Goal: Check status: Check status

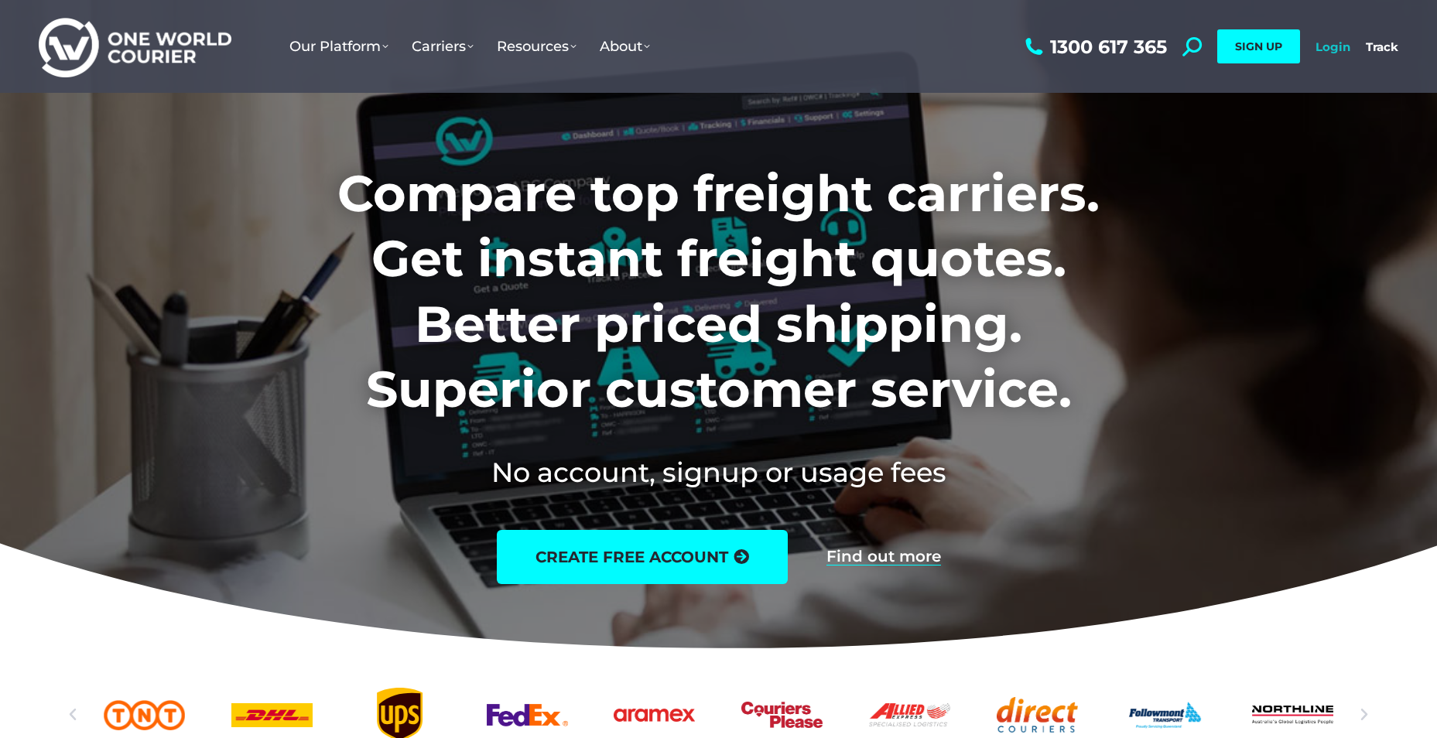
click at [1319, 43] on link "Login" at bounding box center [1333, 46] width 35 height 15
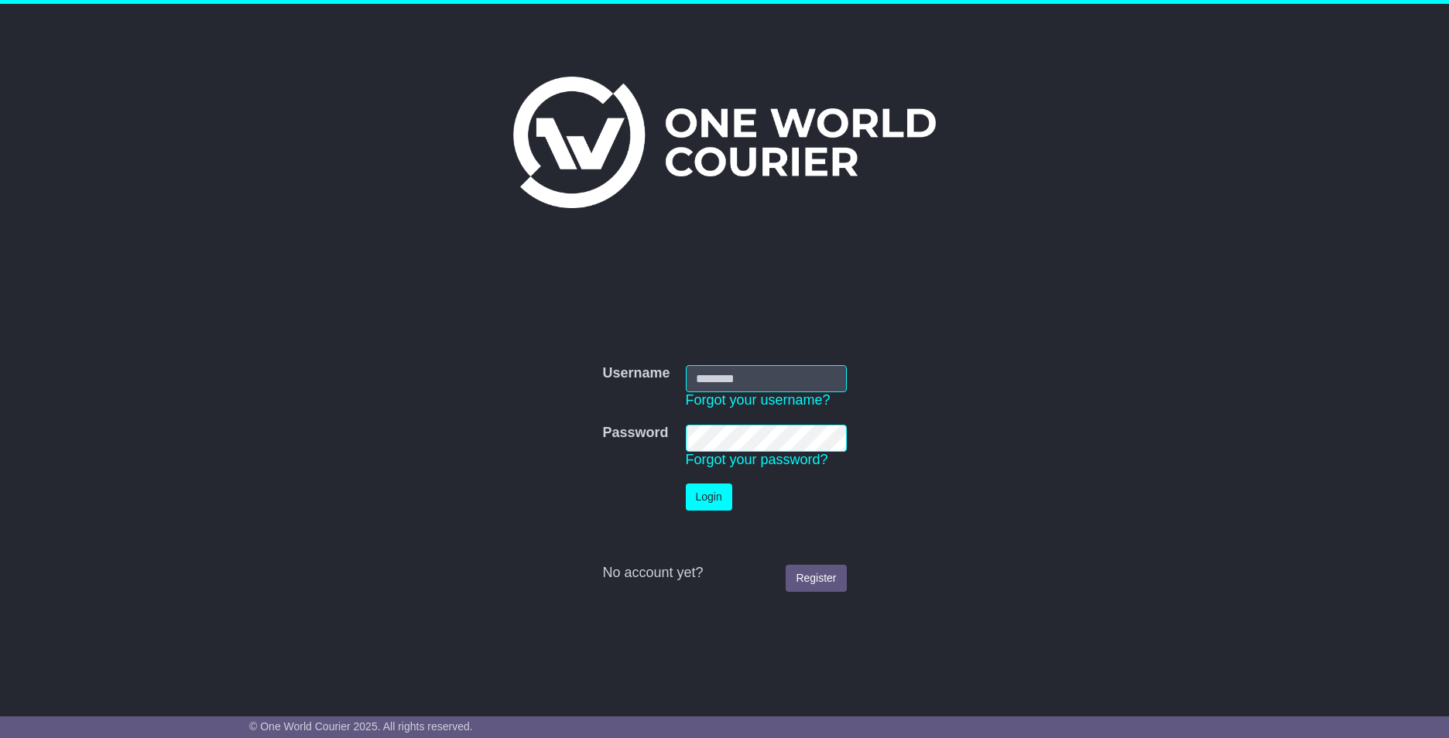
type input "**********"
click at [702, 498] on button "Login" at bounding box center [709, 497] width 46 height 27
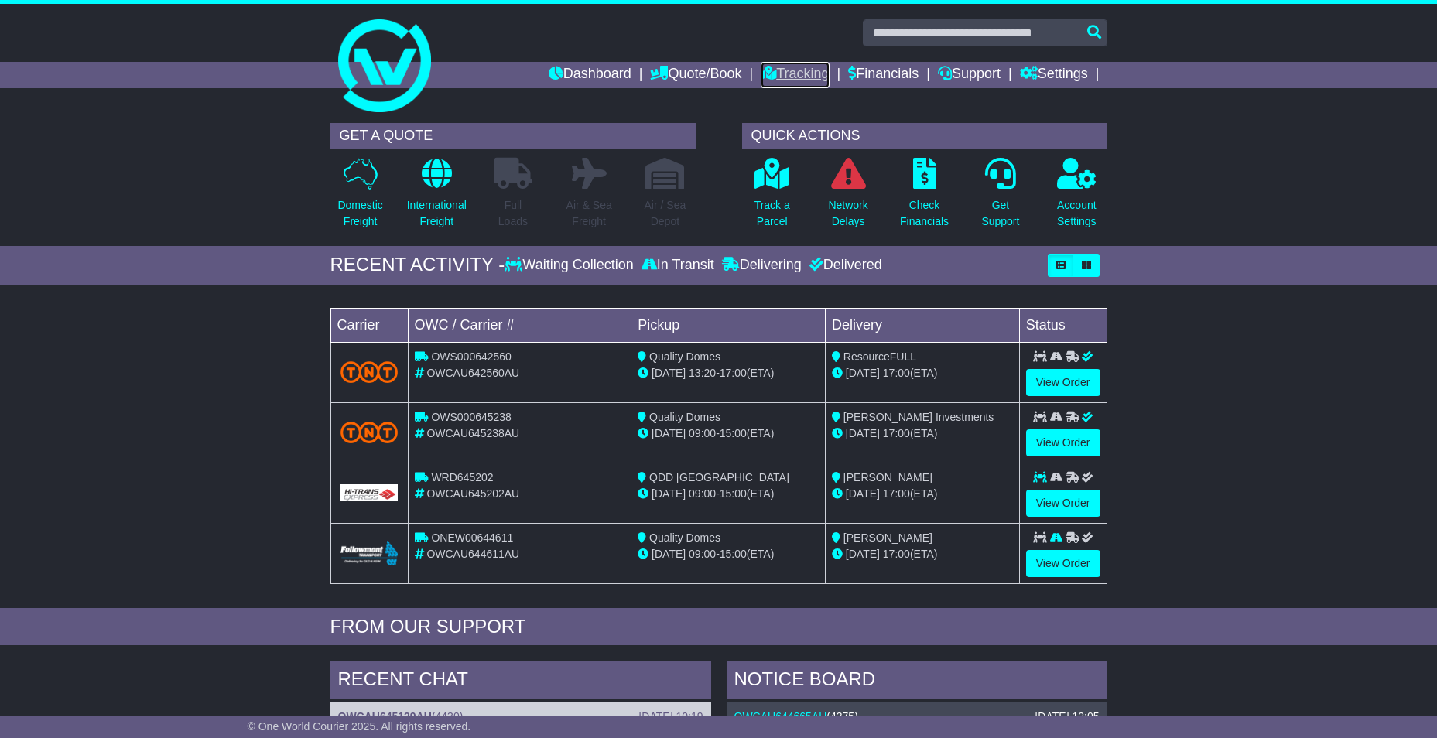
click at [761, 73] on icon at bounding box center [768, 73] width 15 height 14
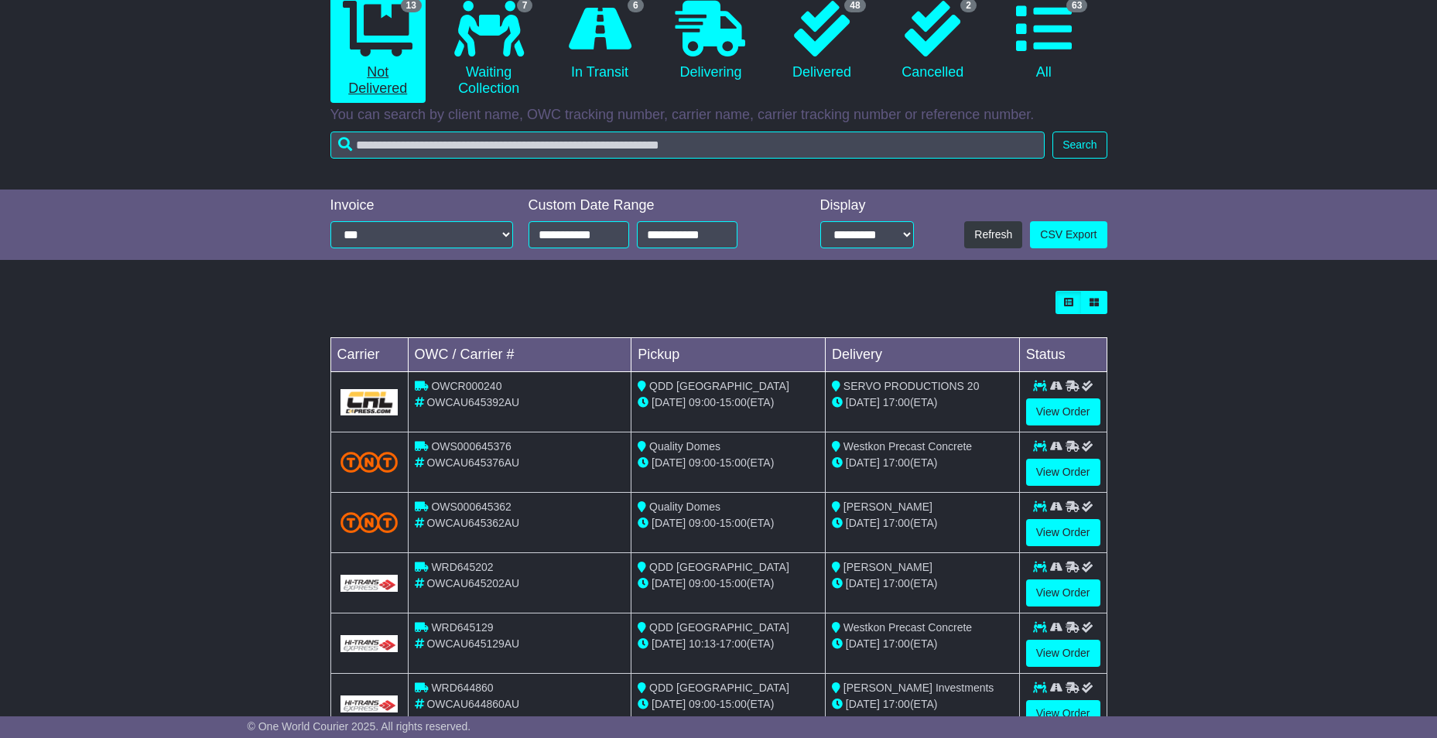
scroll to position [406, 0]
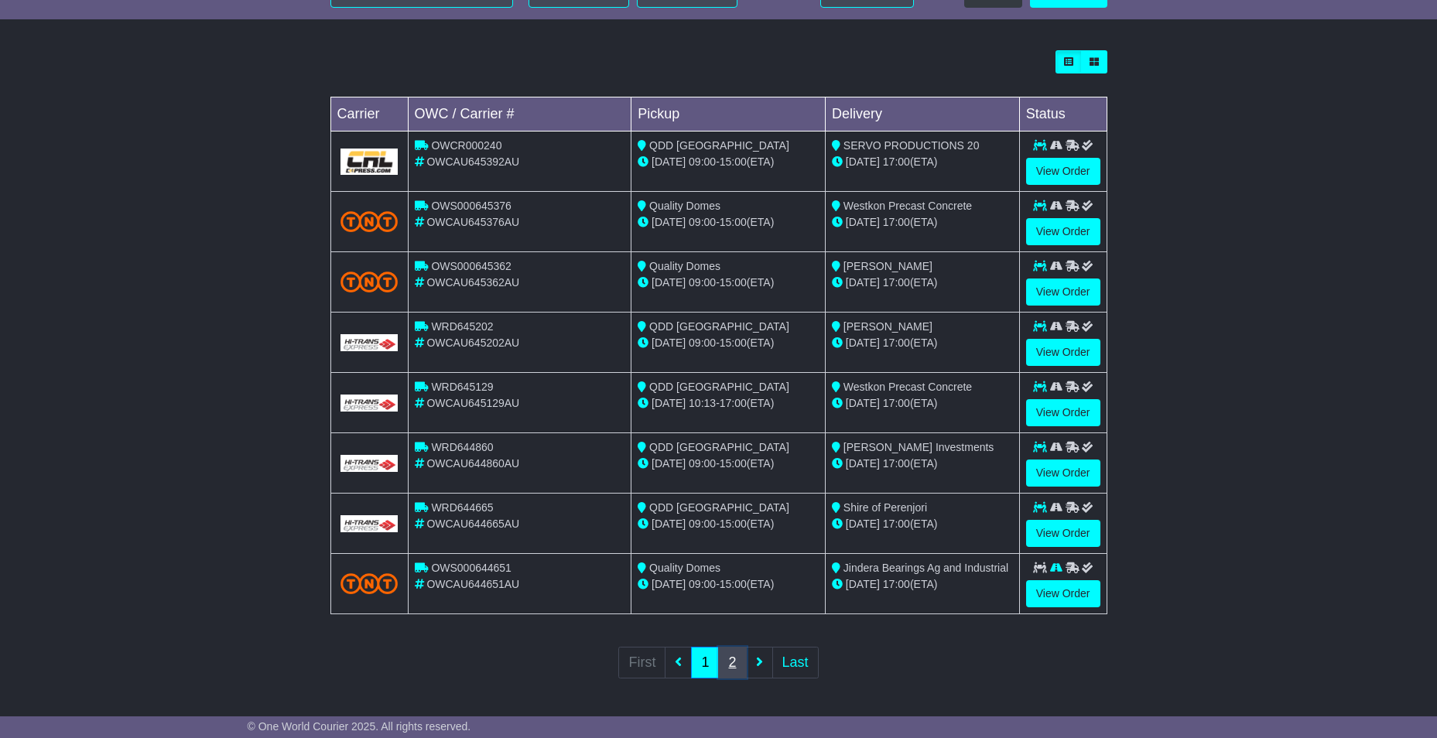
click at [738, 659] on link "2" at bounding box center [732, 663] width 28 height 32
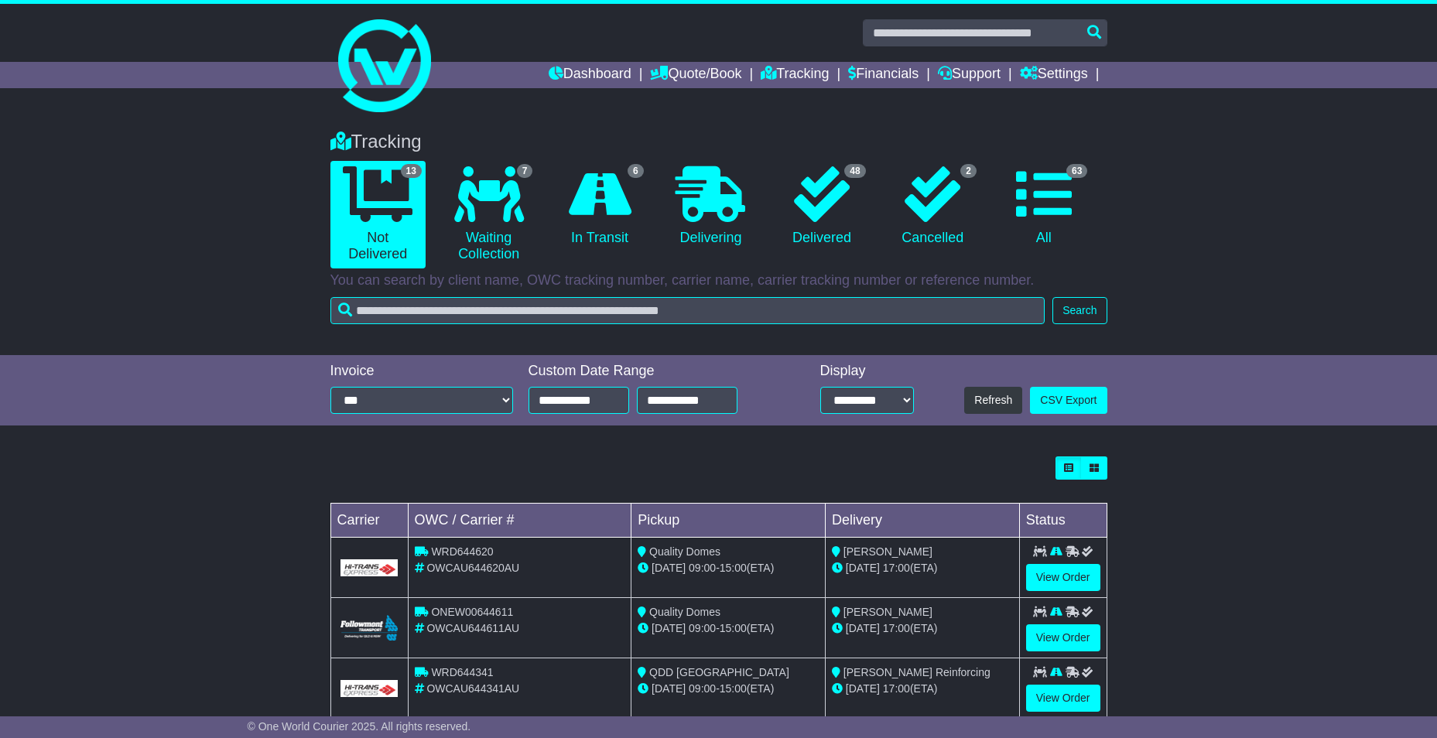
scroll to position [225, 0]
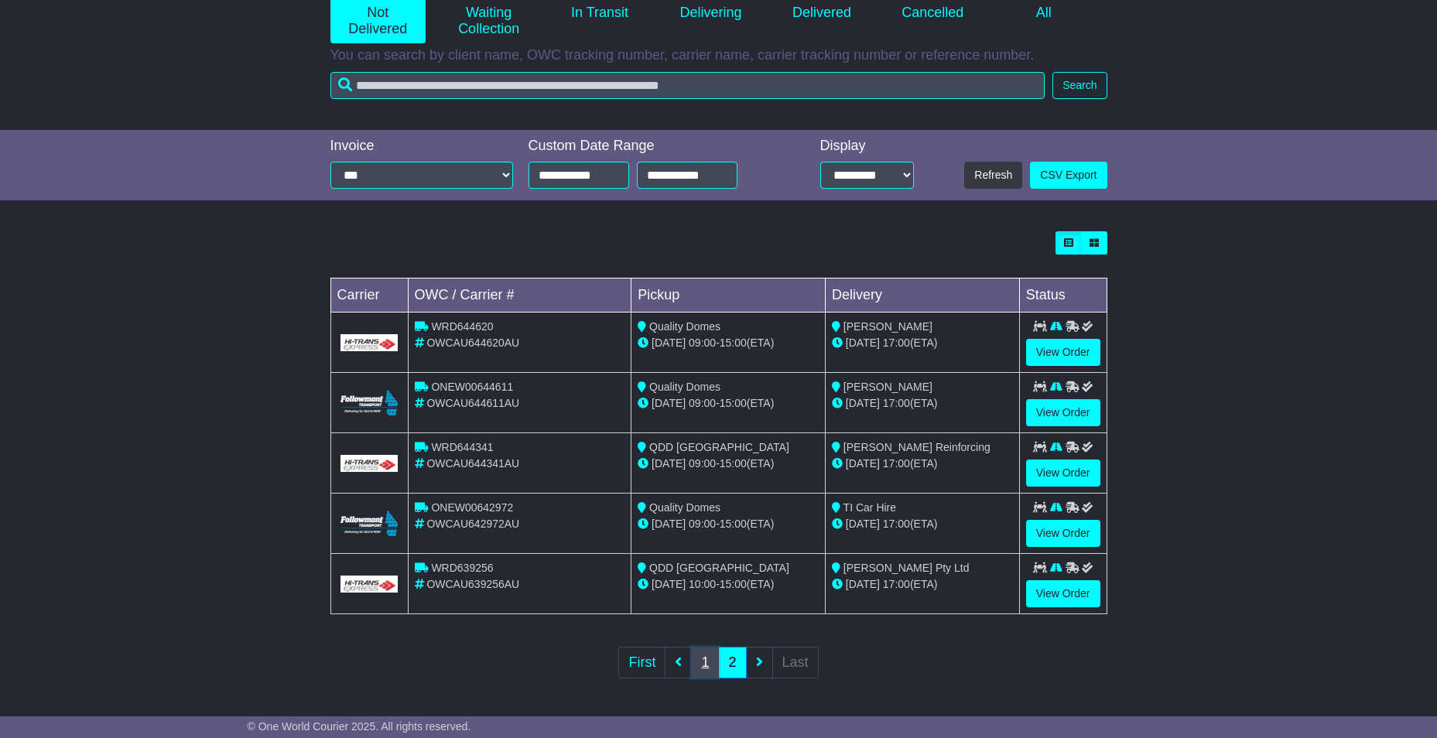
click at [712, 663] on link "1" at bounding box center [705, 663] width 28 height 32
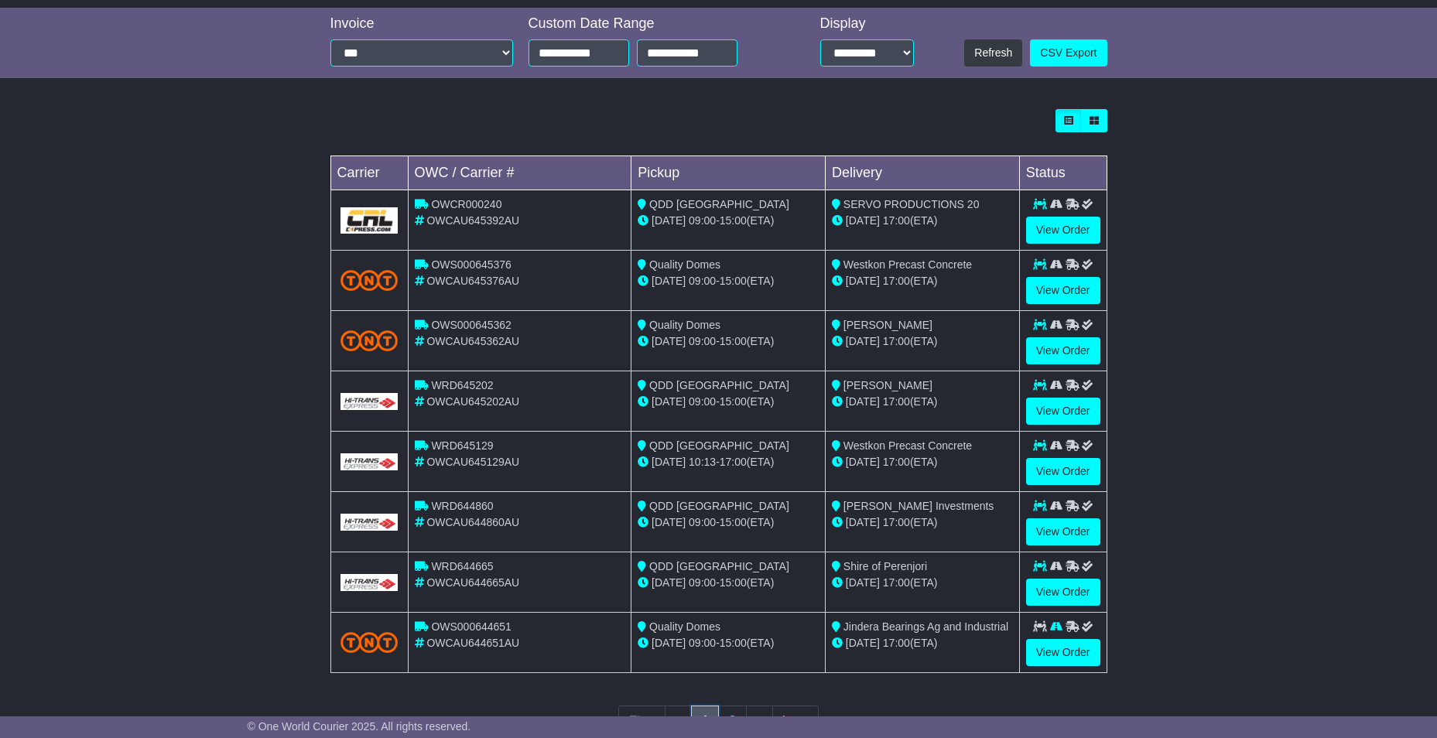
scroll to position [387, 0]
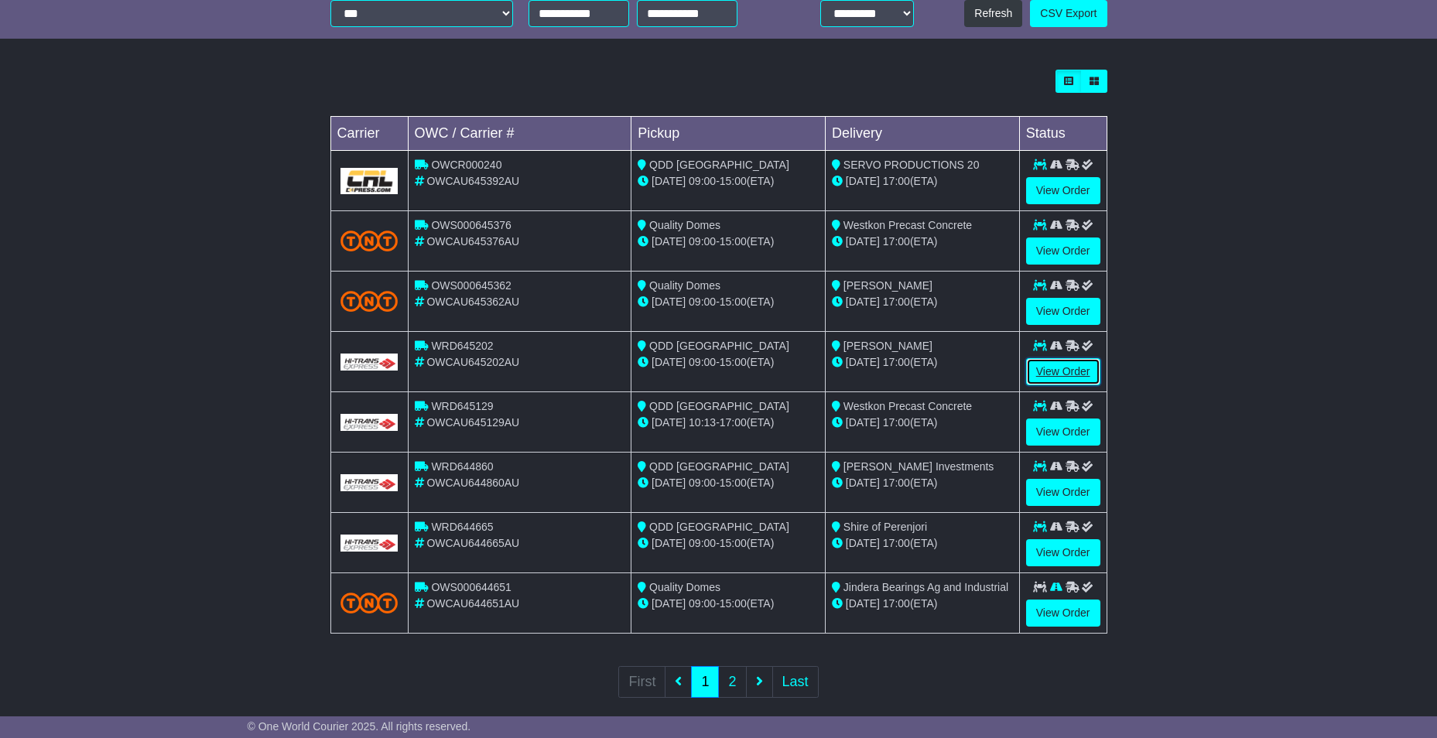
click at [1050, 373] on link "View Order" at bounding box center [1063, 371] width 74 height 27
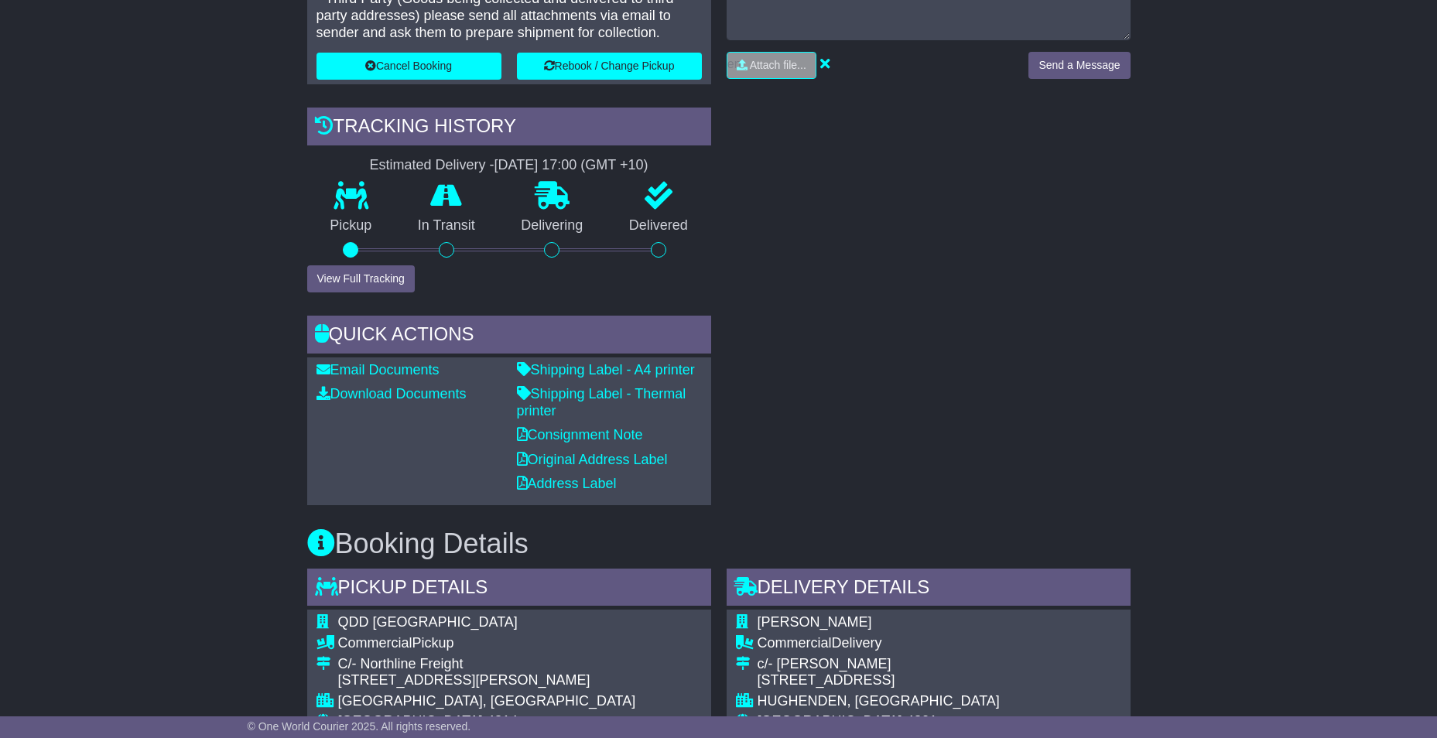
scroll to position [464, 0]
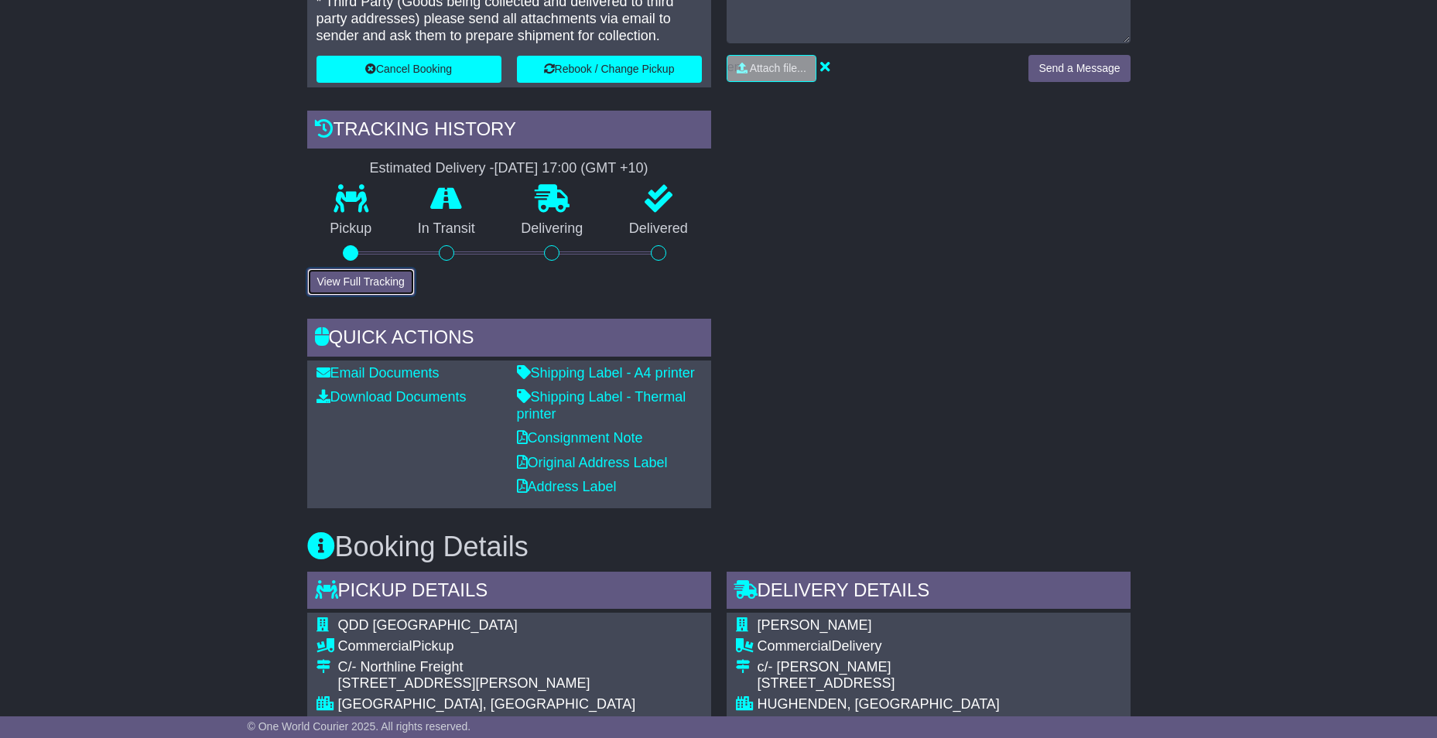
click at [392, 277] on button "View Full Tracking" at bounding box center [361, 282] width 108 height 27
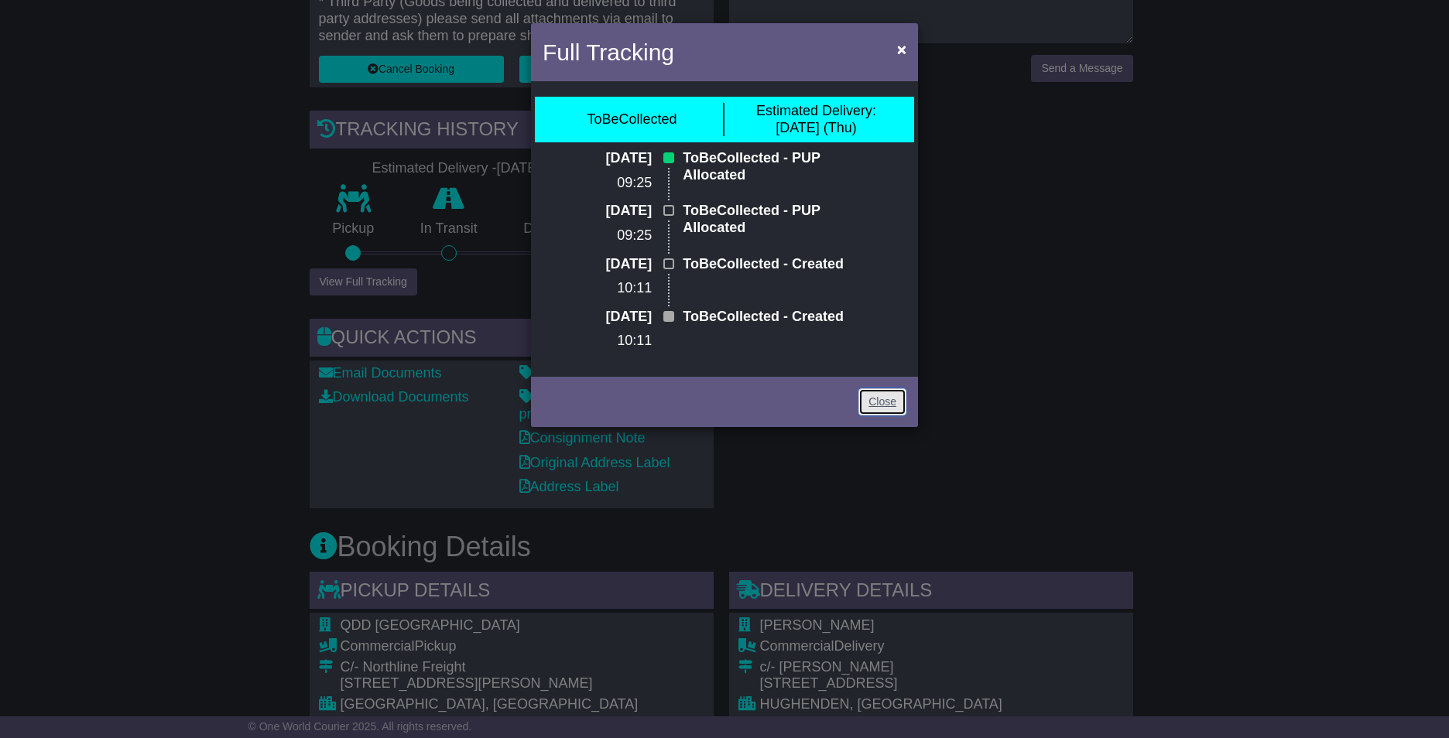
click at [883, 416] on link "Close" at bounding box center [882, 401] width 48 height 27
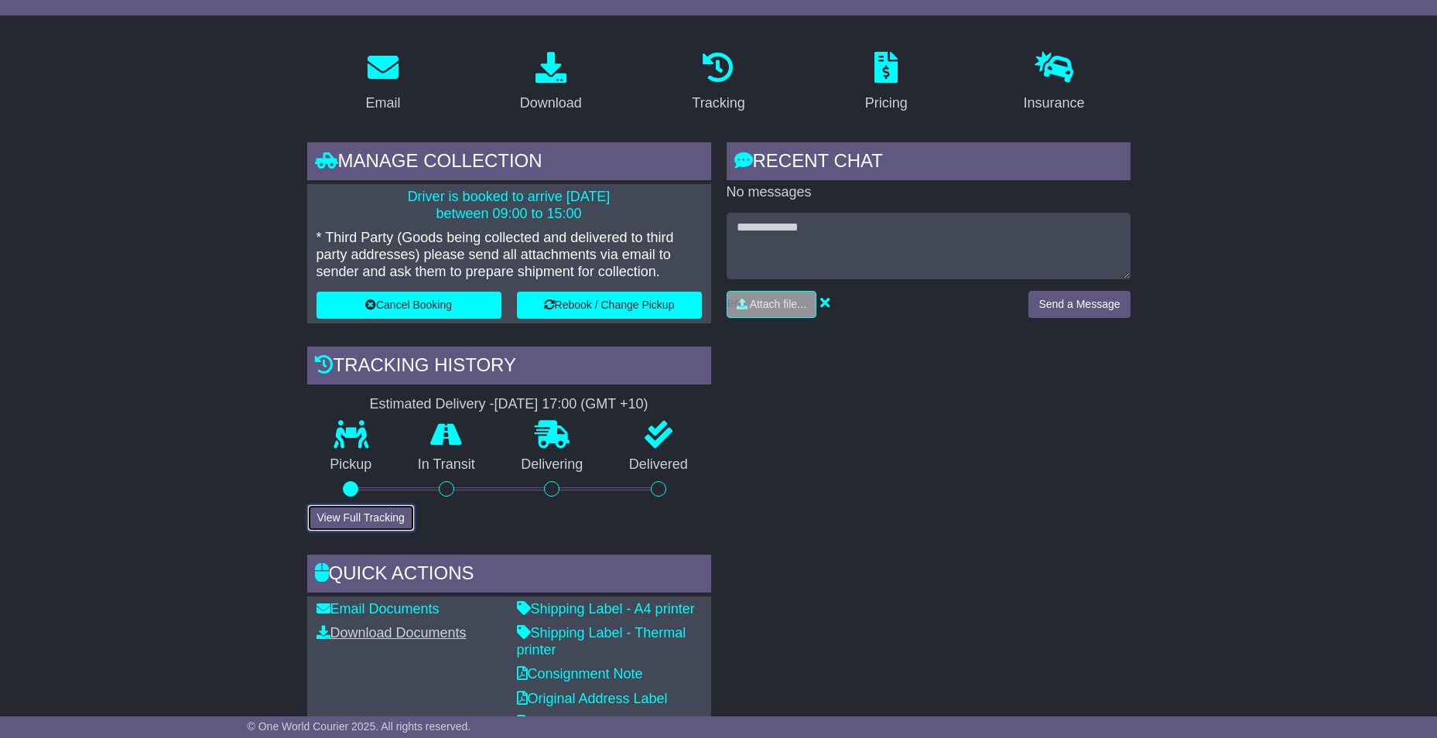
scroll to position [542, 0]
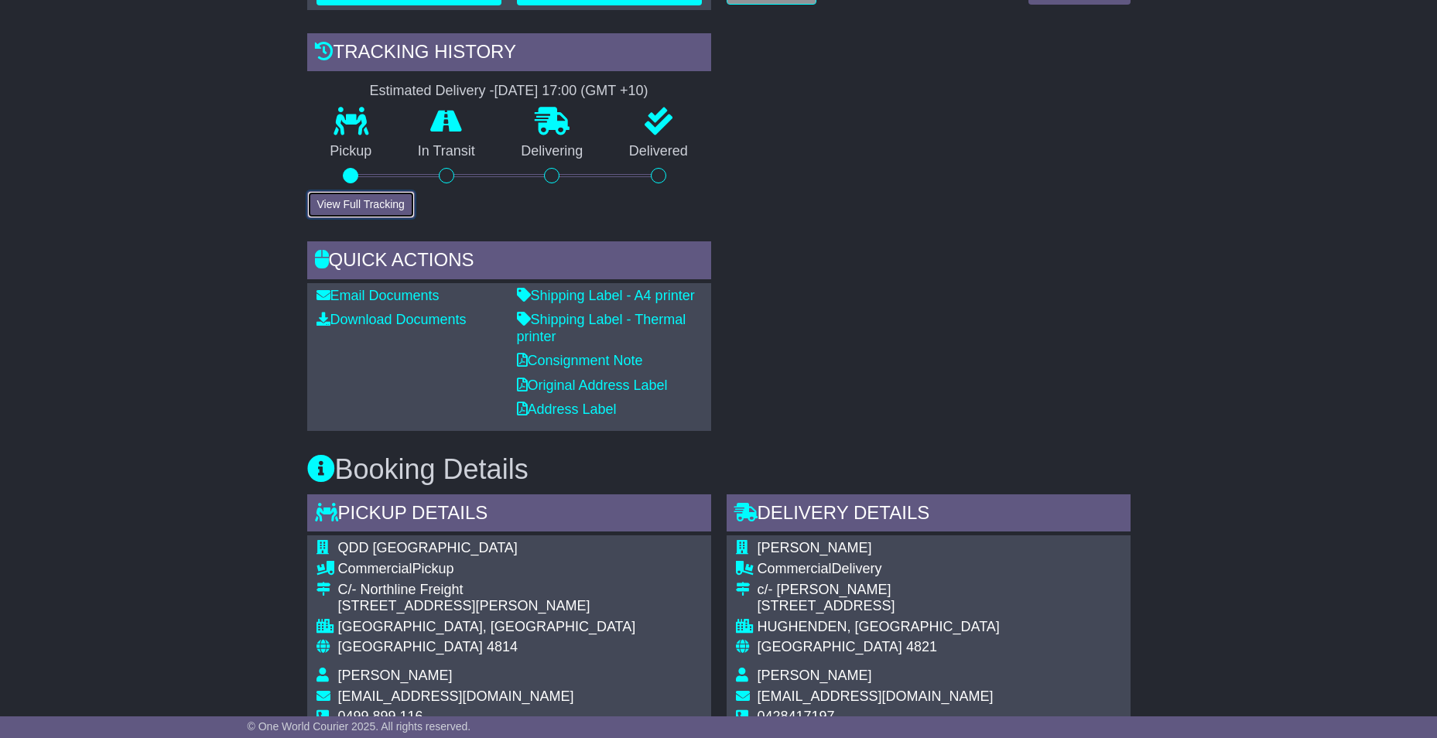
click at [374, 210] on button "View Full Tracking" at bounding box center [361, 204] width 108 height 27
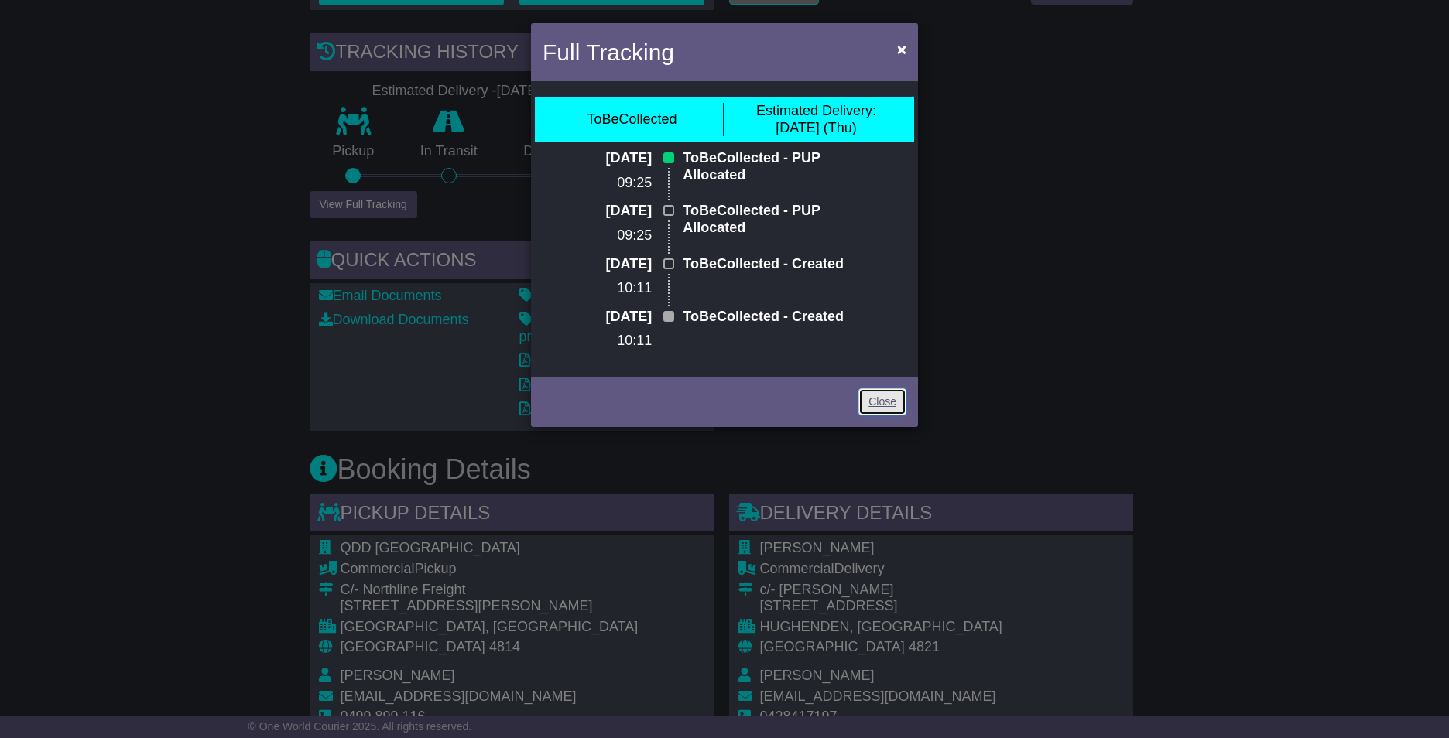
click at [878, 416] on link "Close" at bounding box center [882, 401] width 48 height 27
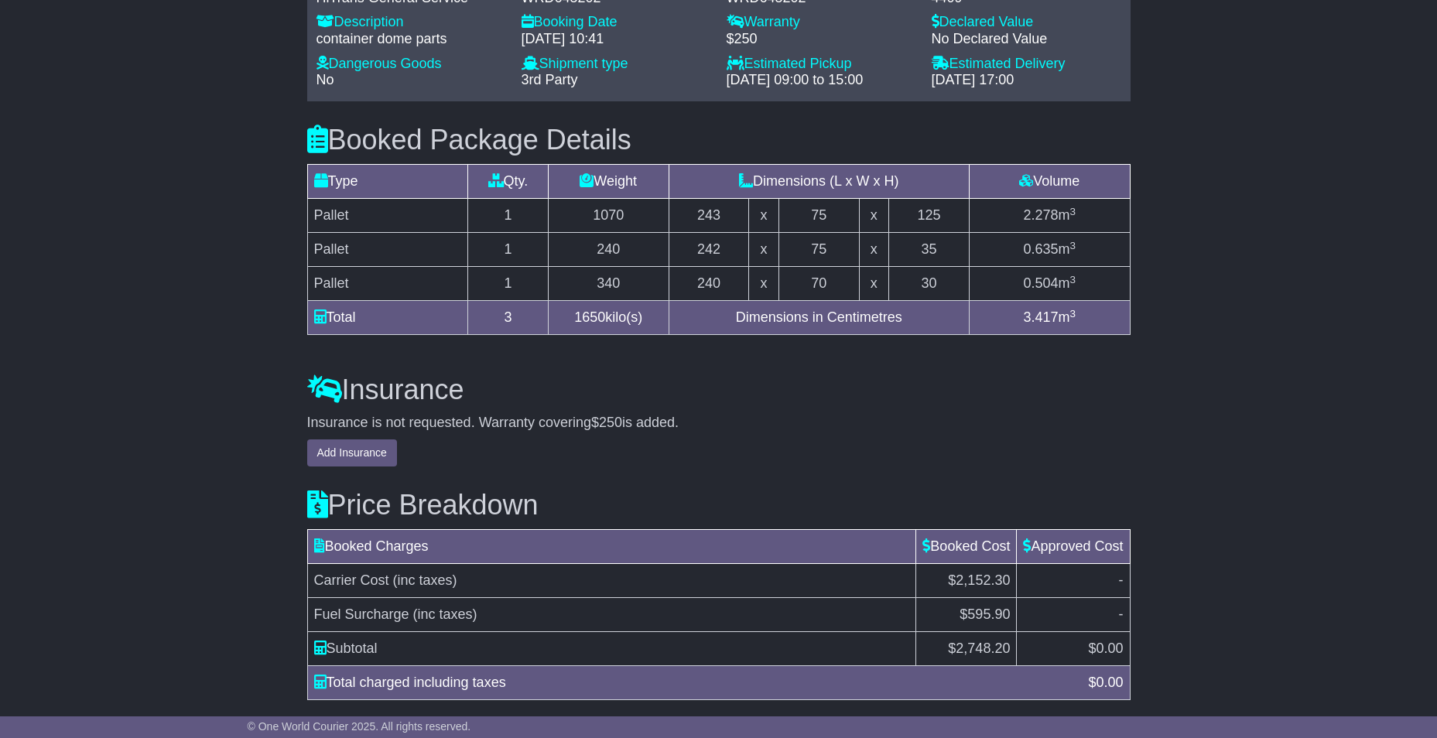
scroll to position [1201, 0]
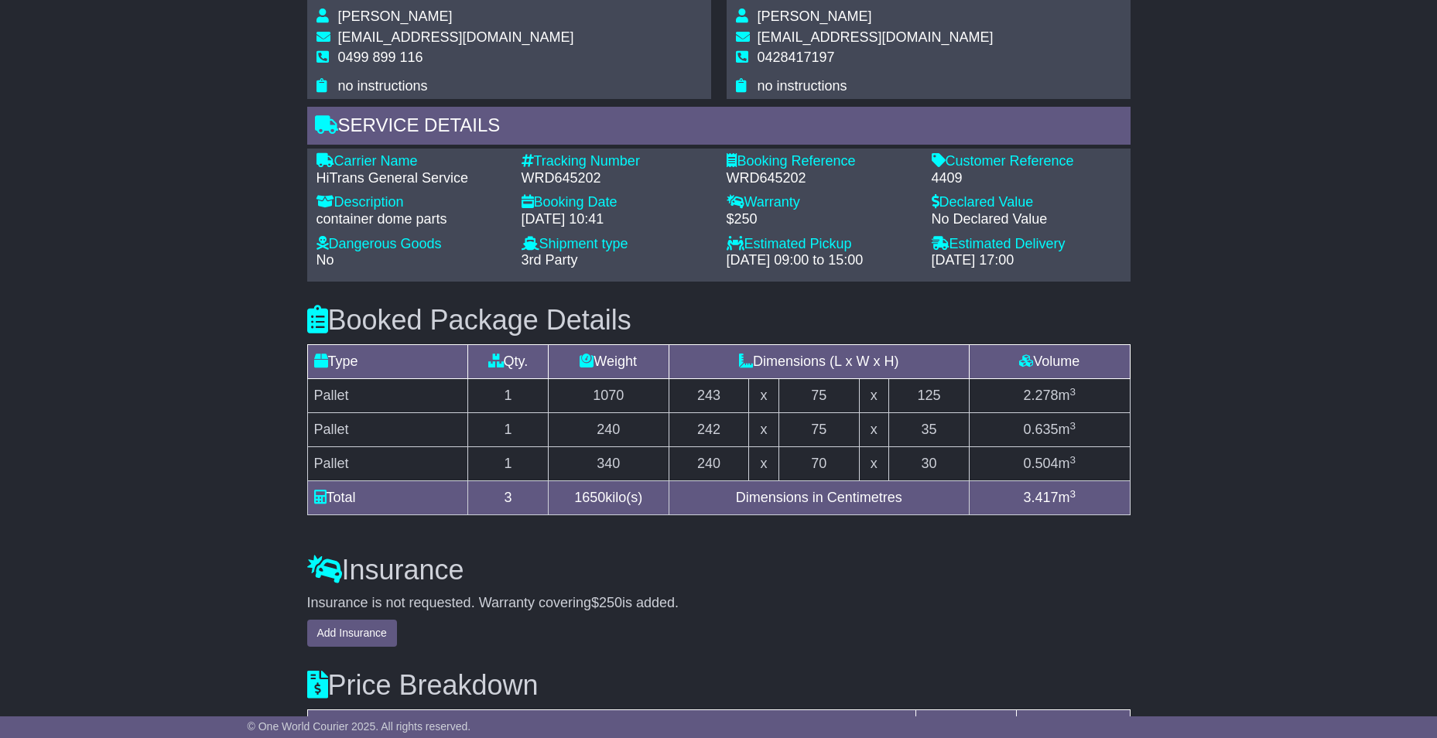
click at [228, 245] on div "Email Download Tracking Pricing Insurance" at bounding box center [718, 3] width 1437 height 1874
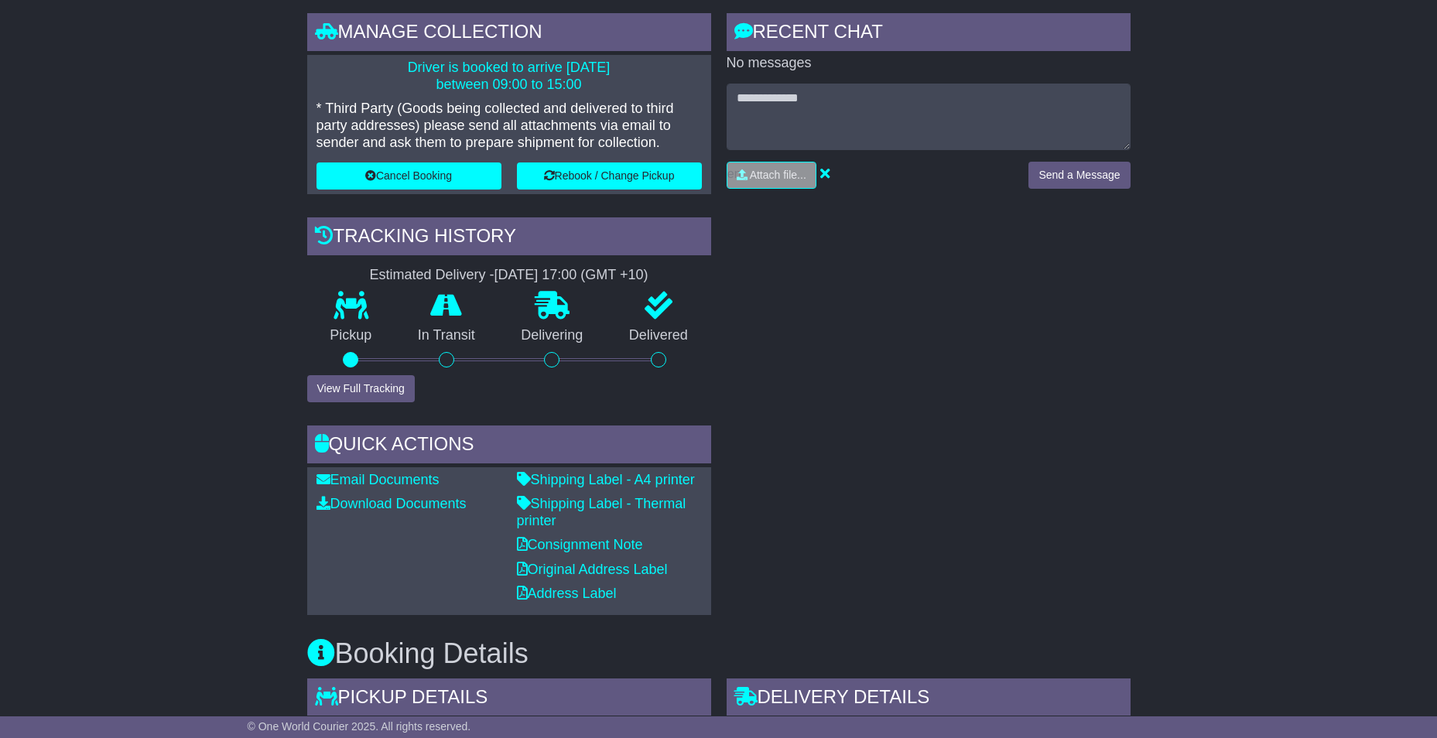
scroll to position [350, 0]
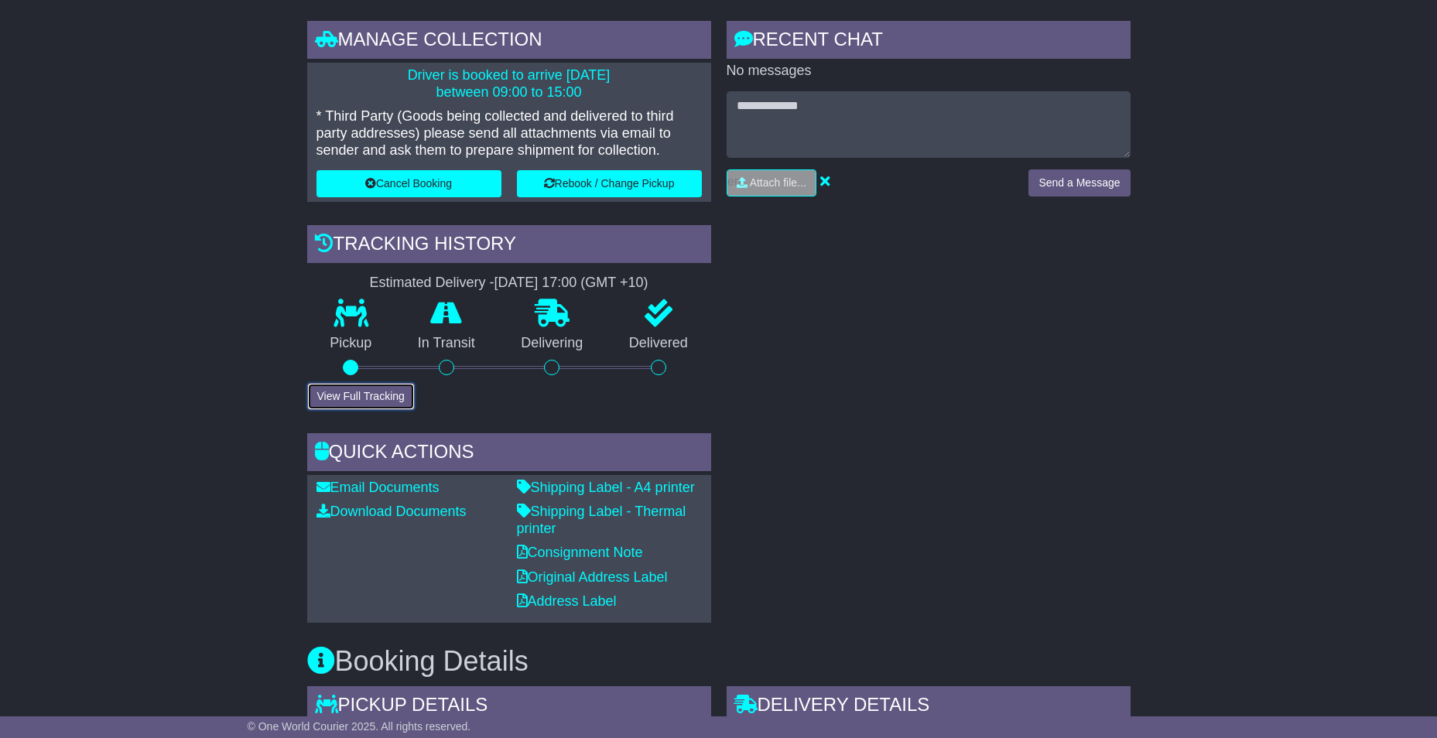
click at [373, 388] on button "View Full Tracking" at bounding box center [361, 396] width 108 height 27
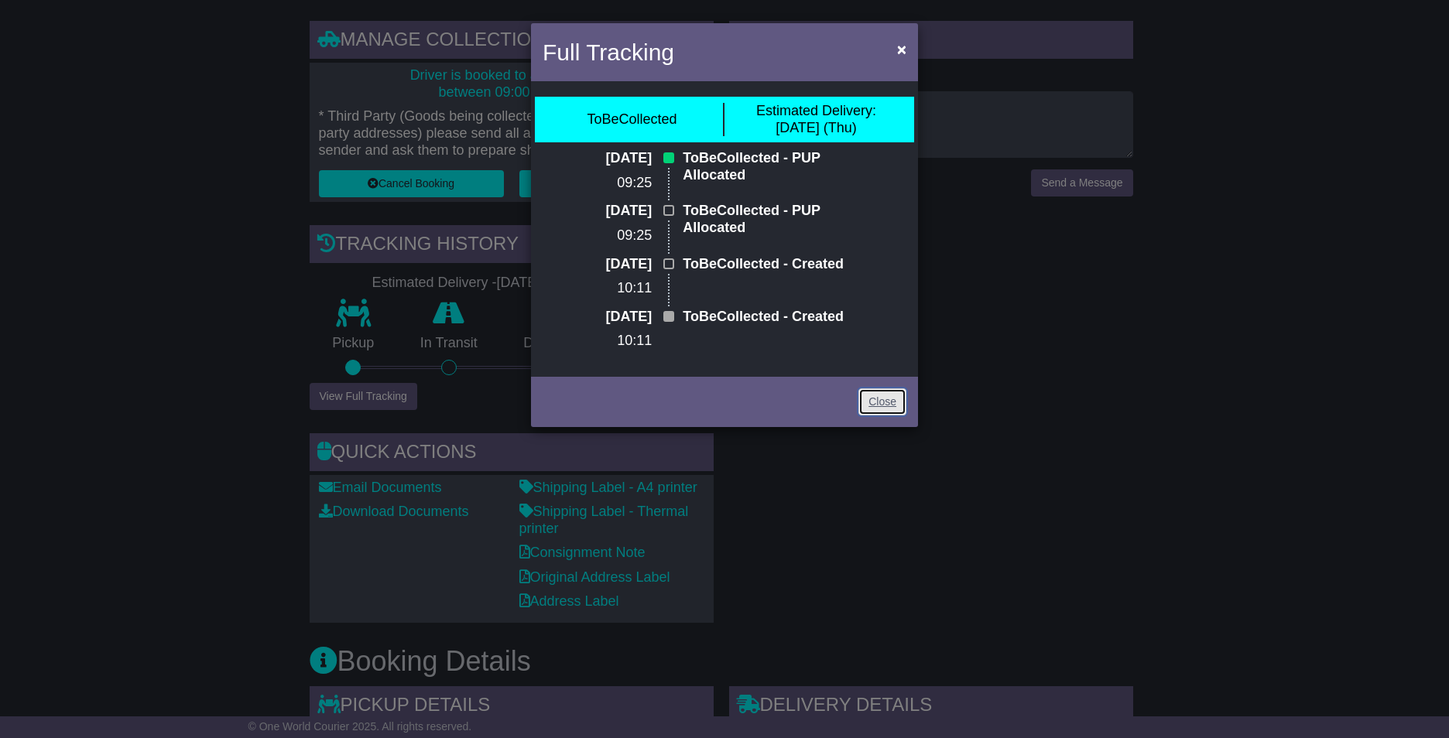
click at [881, 416] on link "Close" at bounding box center [882, 401] width 48 height 27
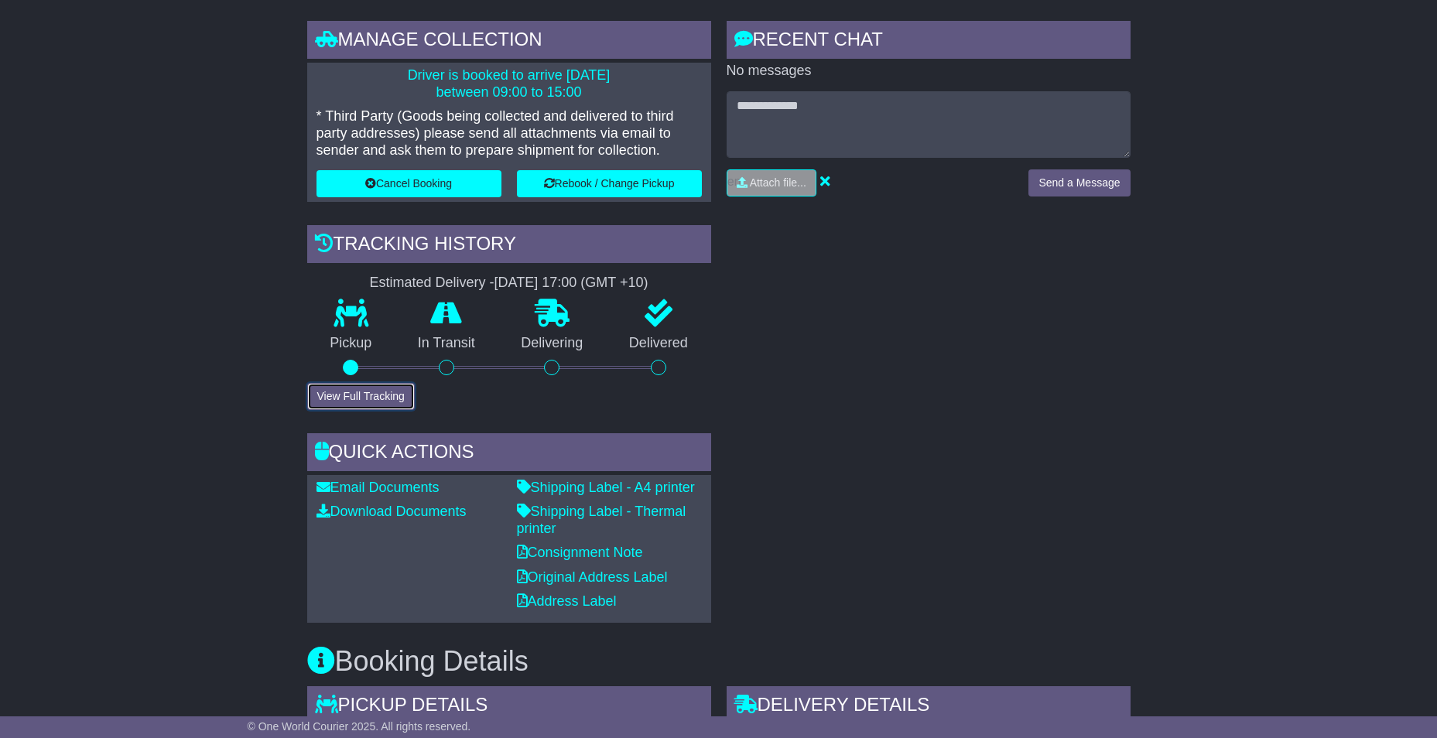
click at [402, 400] on button "View Full Tracking" at bounding box center [361, 396] width 108 height 27
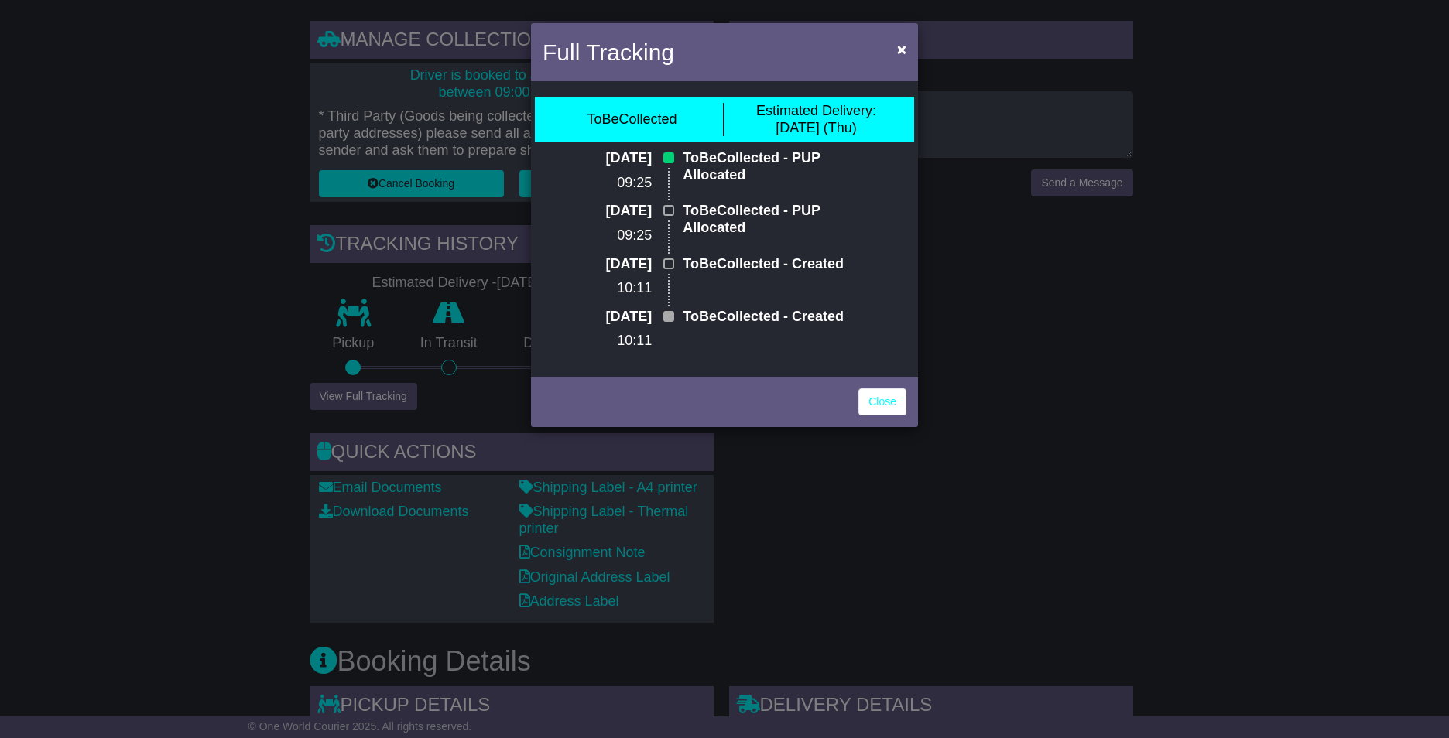
click at [890, 427] on div "Close" at bounding box center [724, 400] width 387 height 54
click at [891, 416] on link "Close" at bounding box center [882, 401] width 48 height 27
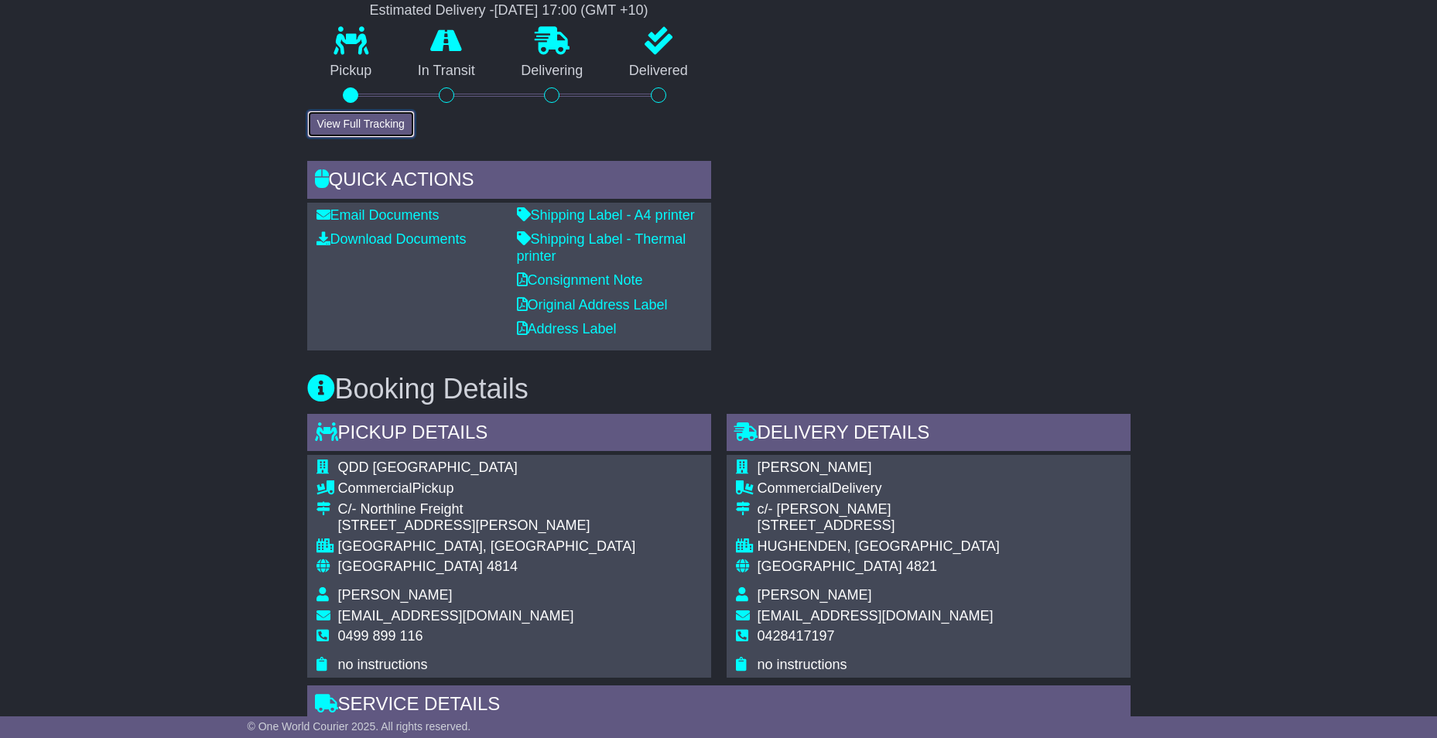
scroll to position [310, 0]
